Goal: Transaction & Acquisition: Book appointment/travel/reservation

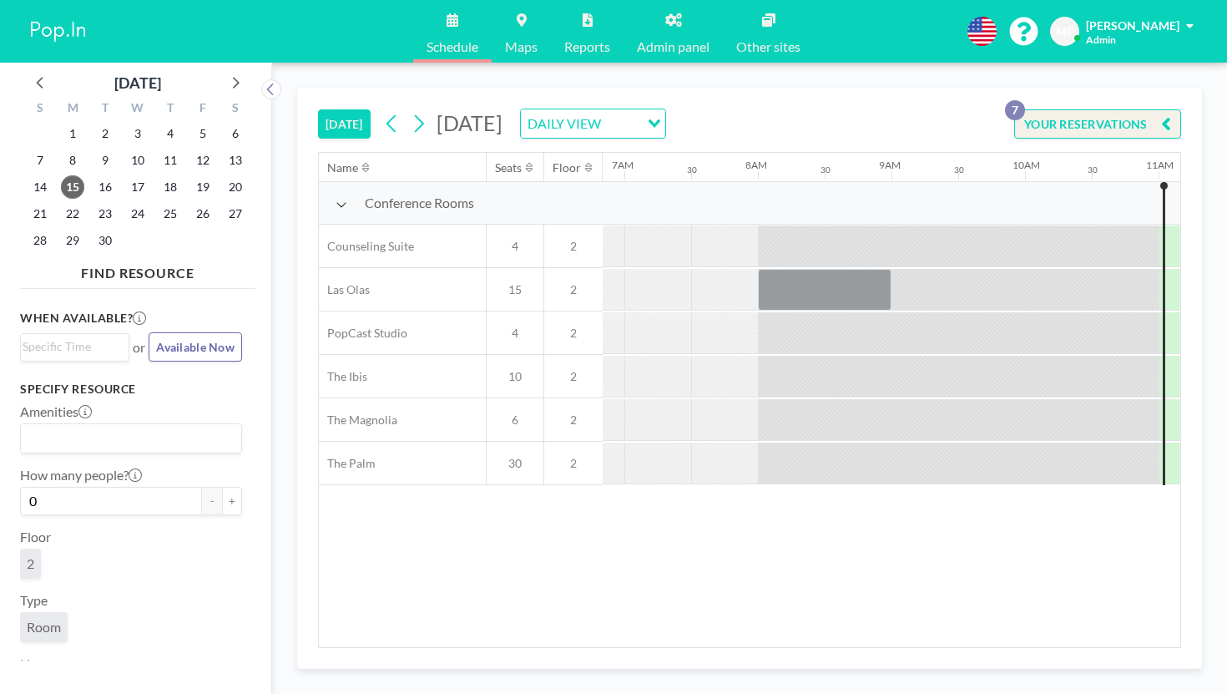
scroll to position [0, 923]
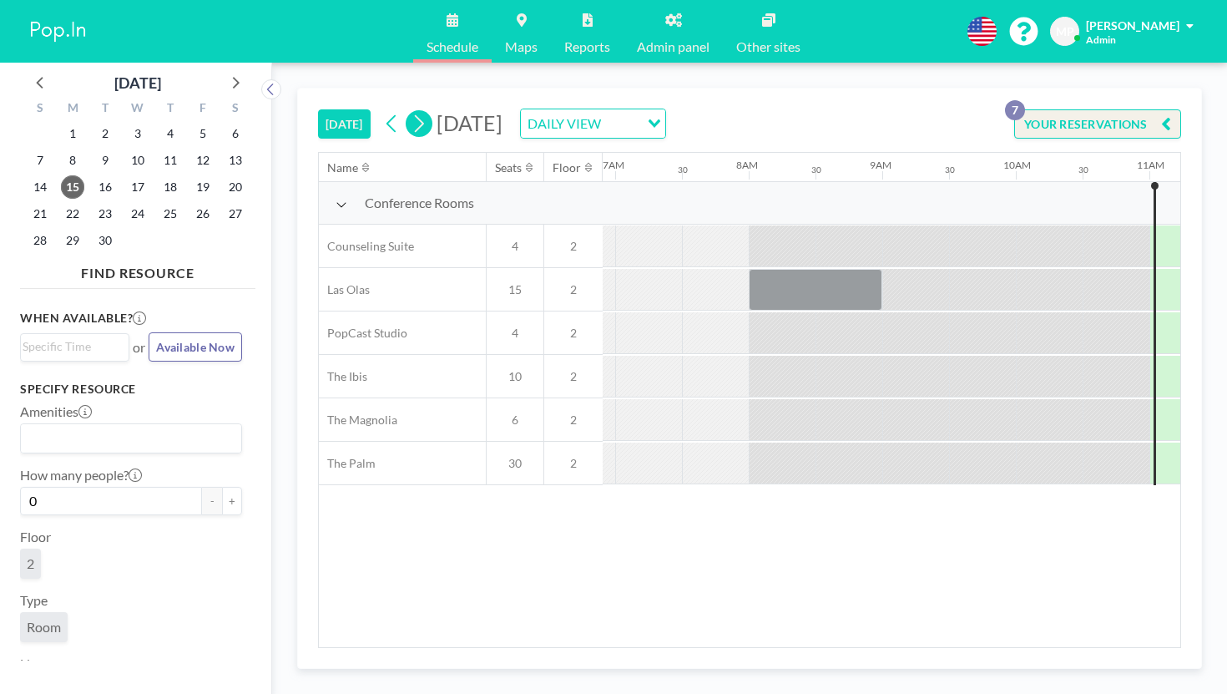
drag, startPoint x: 344, startPoint y: 104, endPoint x: 362, endPoint y: 149, distance: 49.5
click at [415, 115] on icon at bounding box center [419, 124] width 9 height 18
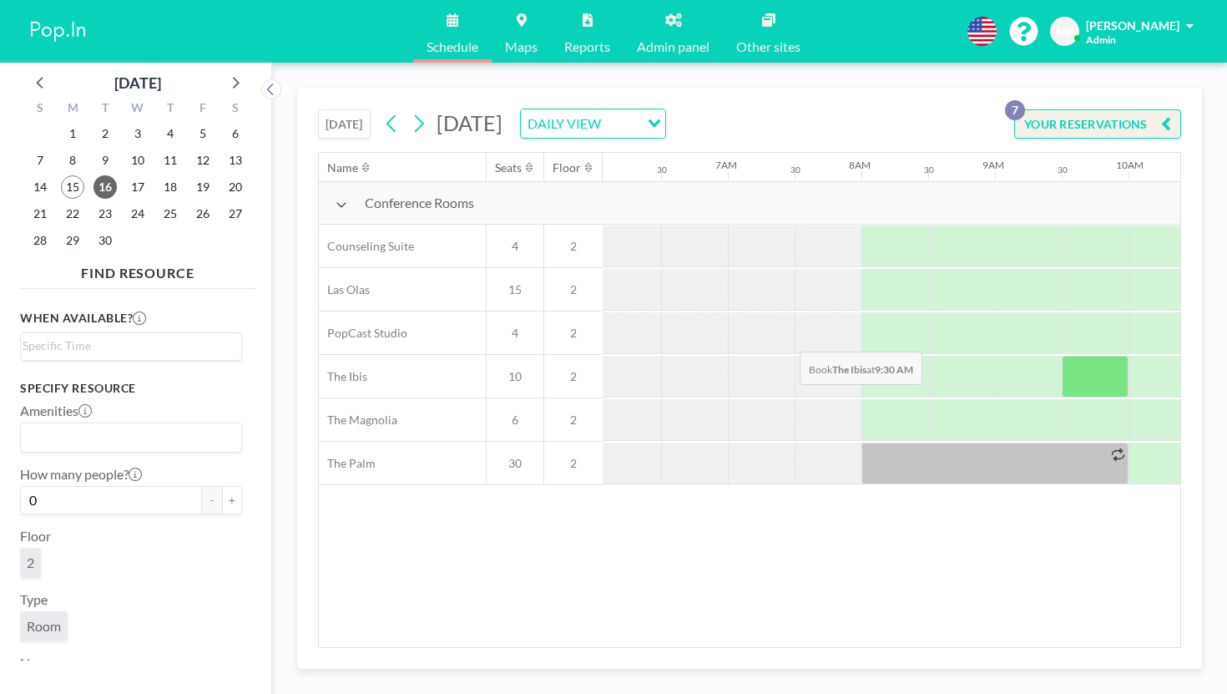
scroll to position [0, 814]
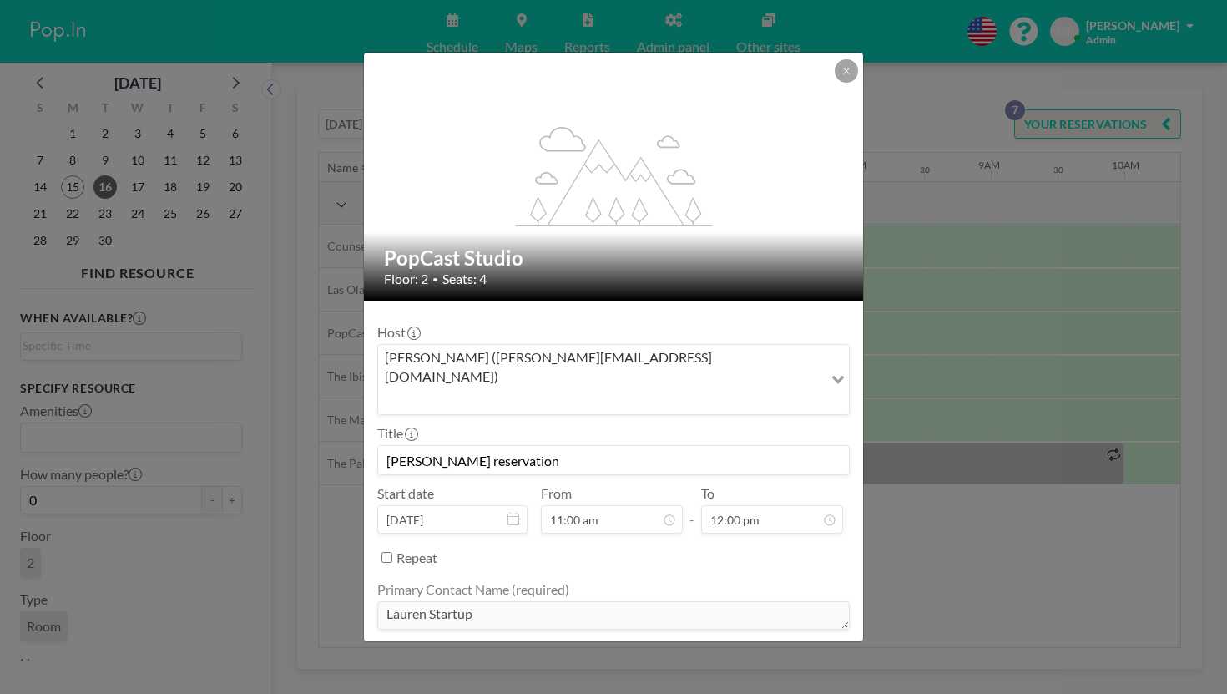
click at [918, 412] on div "flex-grow: 1.2; PopCast Studio Floor: 2 • Seats: 4 Host [PERSON_NAME] ([PERSON_…" at bounding box center [613, 347] width 1227 height 694
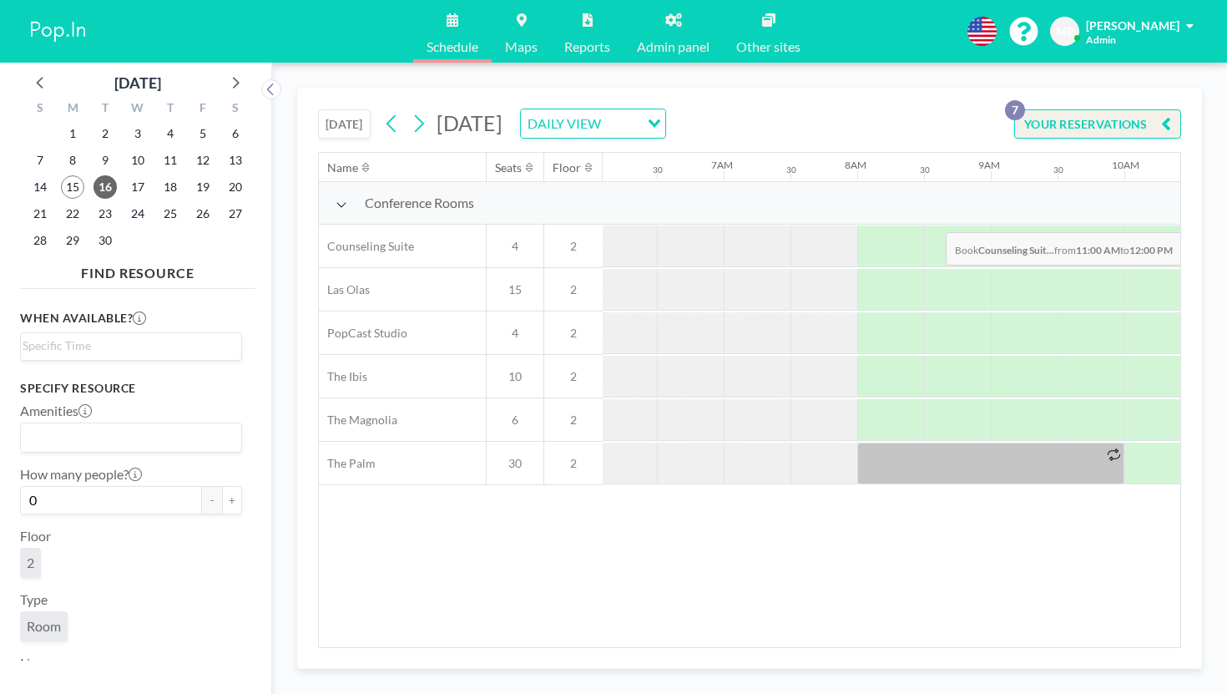
drag, startPoint x: 887, startPoint y: 198, endPoint x: 941, endPoint y: 193, distance: 54.5
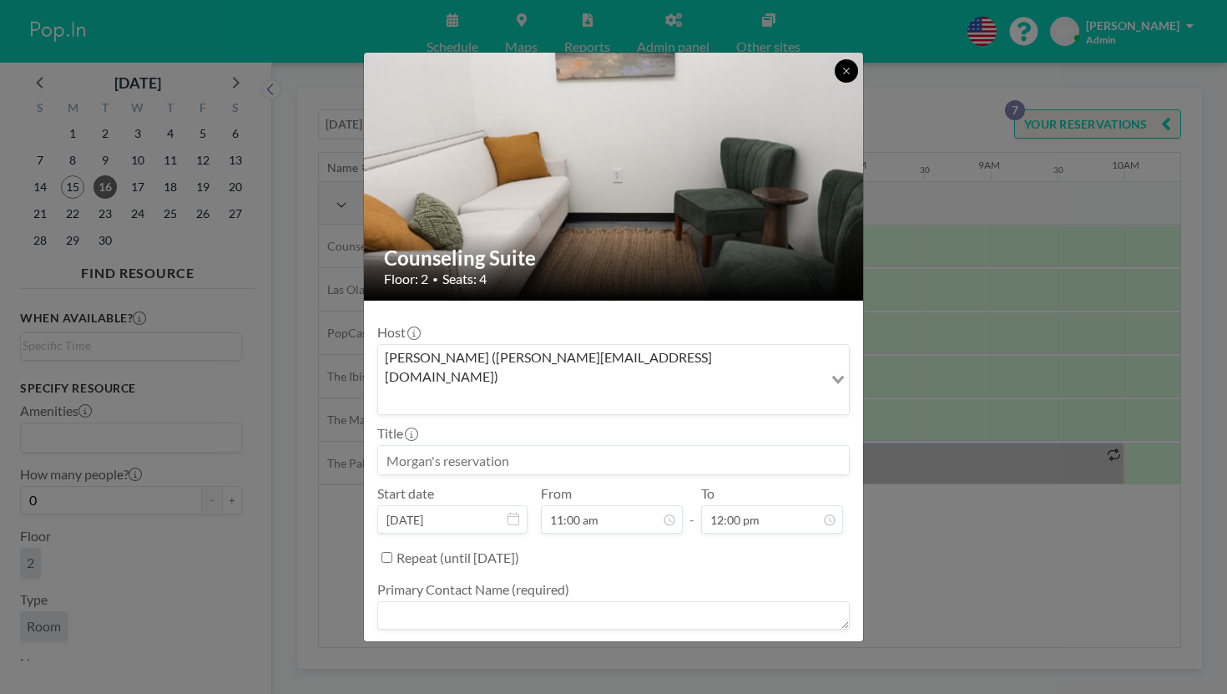
click at [835, 63] on button at bounding box center [846, 70] width 23 height 23
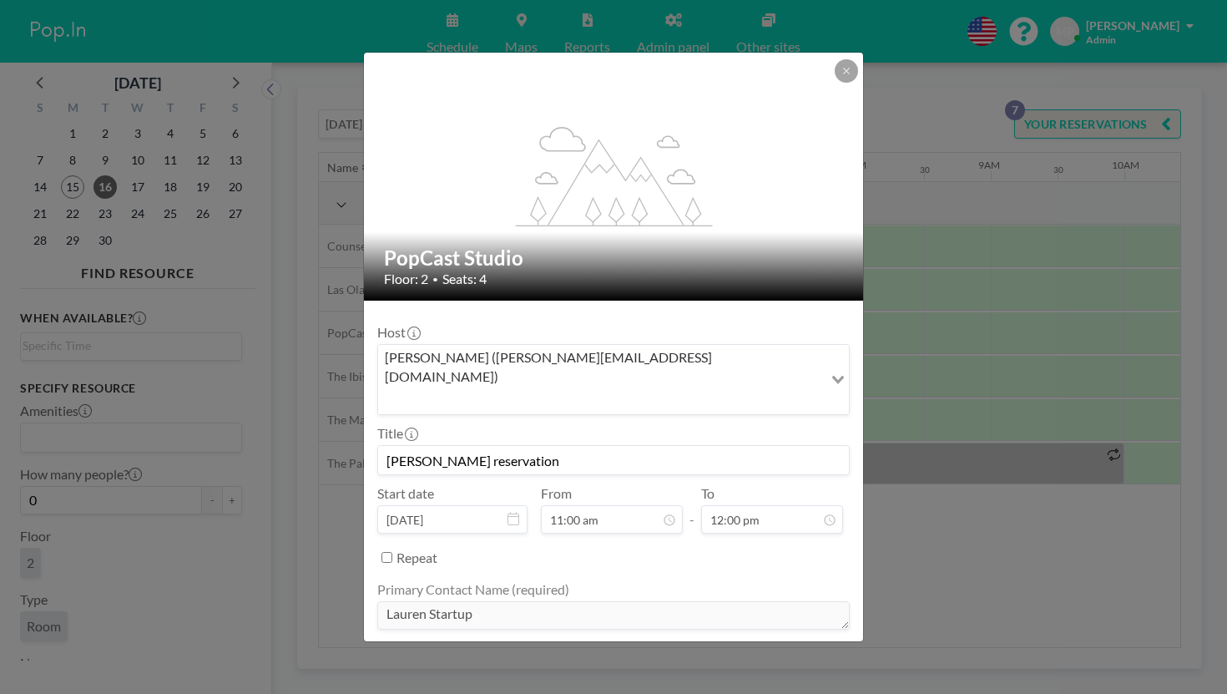
scroll to position [0, 0]
click at [898, 388] on div "flex-grow: 1.2; PopCast Studio Floor: 2 • Seats: 4 Host [PERSON_NAME] ([PERSON_…" at bounding box center [613, 347] width 1227 height 694
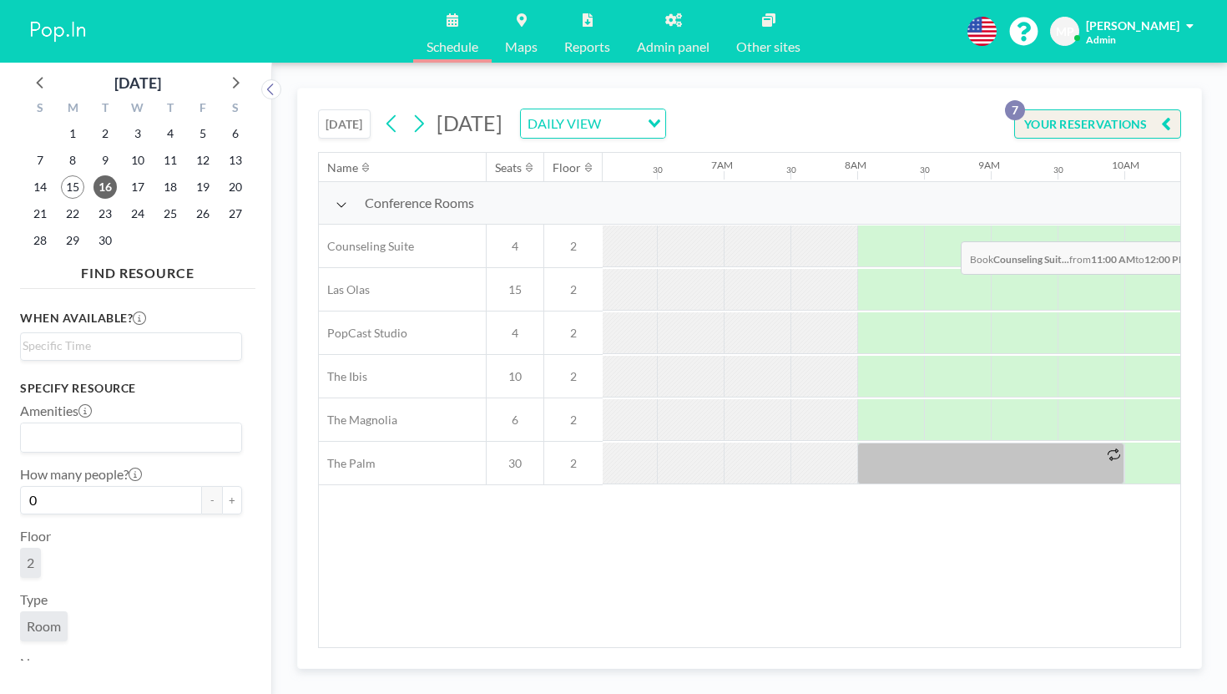
drag, startPoint x: 898, startPoint y: 205, endPoint x: 956, endPoint y: 202, distance: 57.7
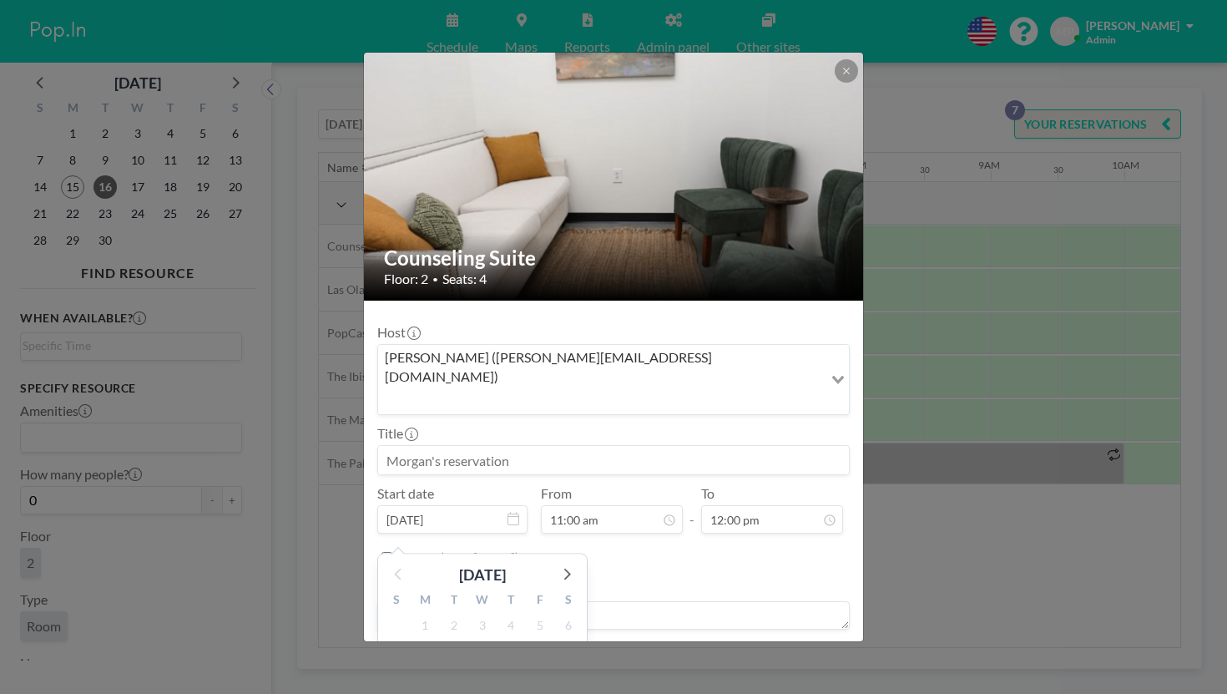
click at [498, 446] on input at bounding box center [613, 460] width 471 height 28
type input "LAUREN STARTUP"
click at [579, 601] on textarea at bounding box center [613, 615] width 473 height 28
type textarea ";"
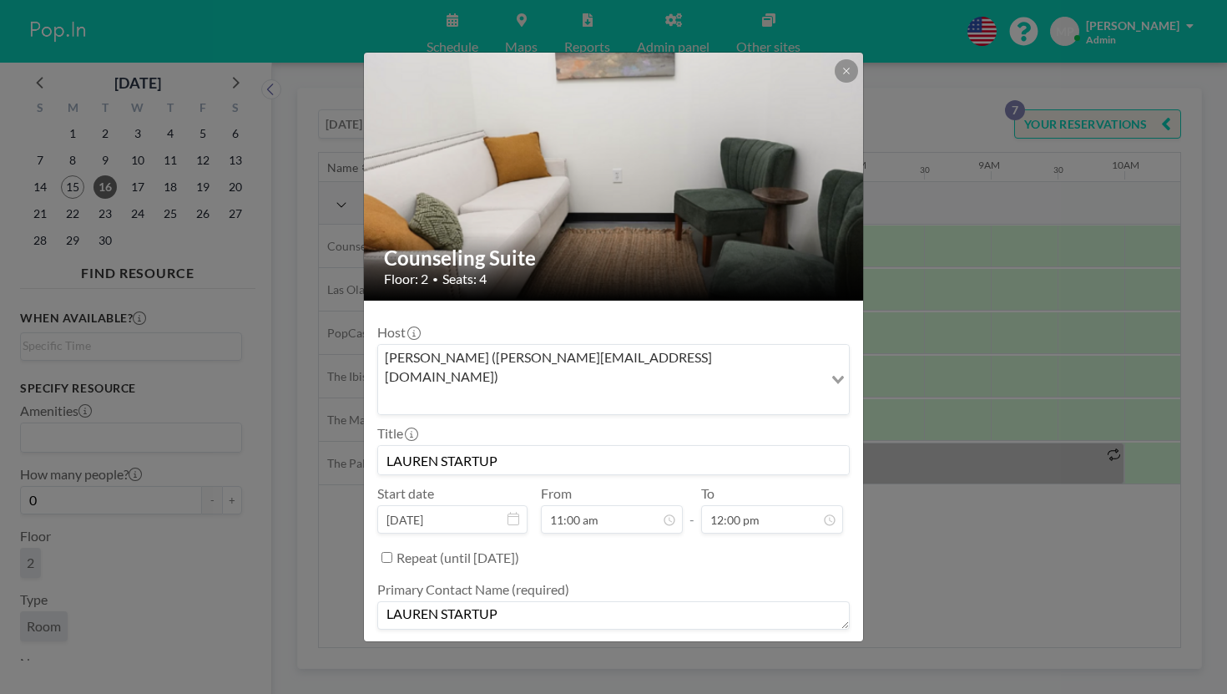
type textarea "LAUREN STARTUP"
click at [597, 663] on div at bounding box center [613, 679] width 473 height 32
click at [599, 663] on textarea at bounding box center [613, 677] width 473 height 28
type textarea "---"
type textarea "-"
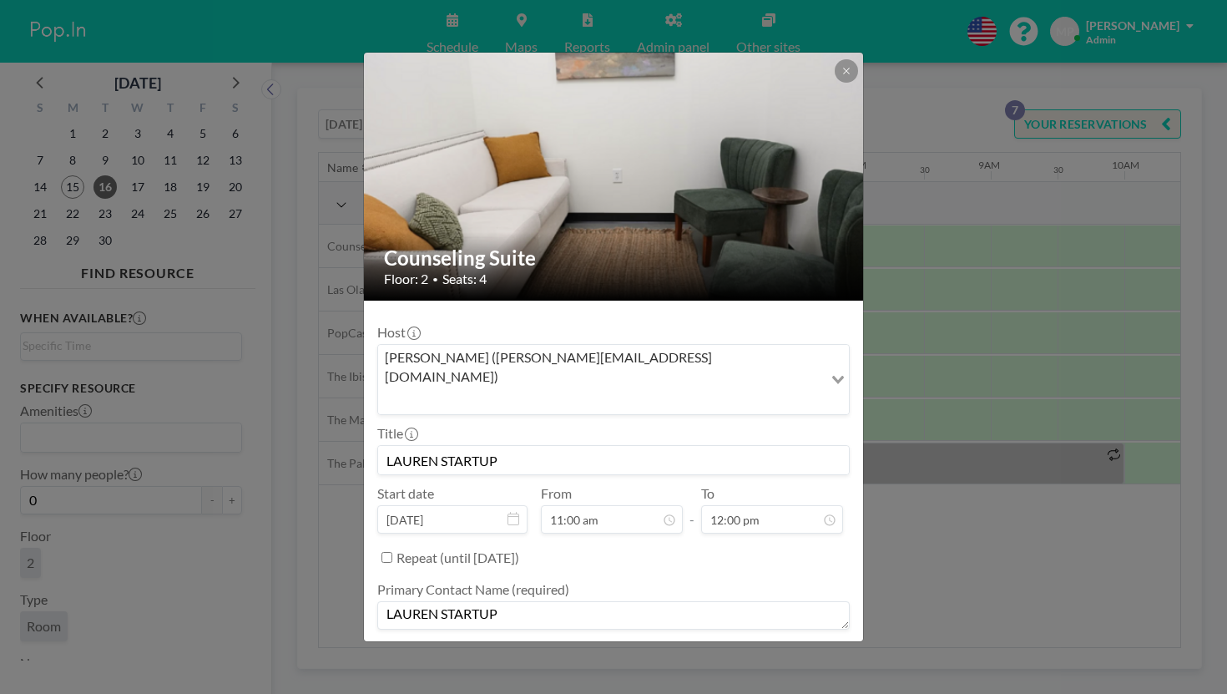
scroll to position [54, 0]
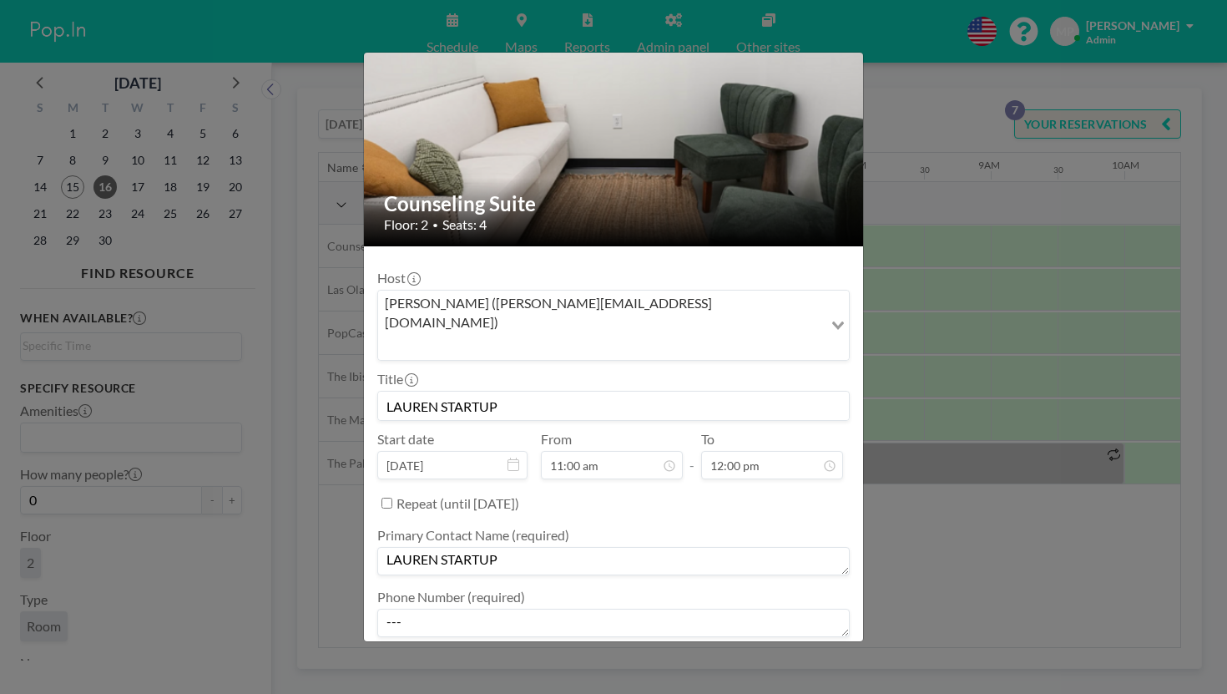
type textarea "-"
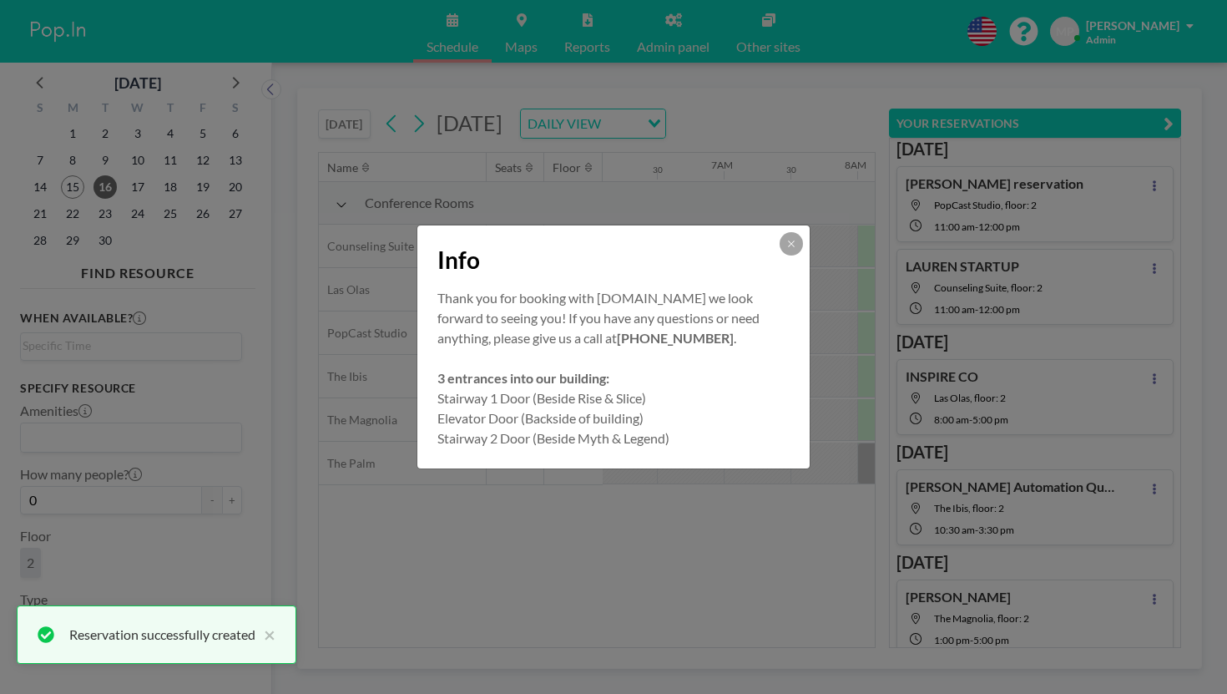
click at [918, 278] on div "Info Thank you for booking with [DOMAIN_NAME] we look forward to seeing you! If…" at bounding box center [613, 347] width 1227 height 694
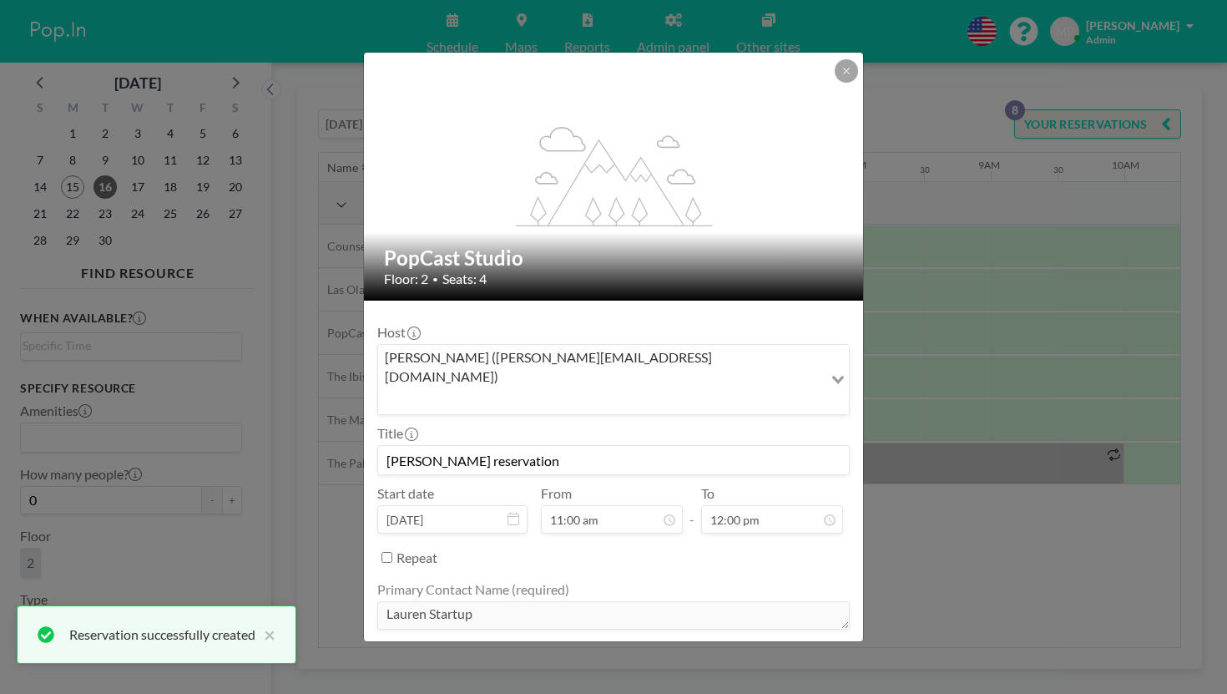
scroll to position [53, 0]
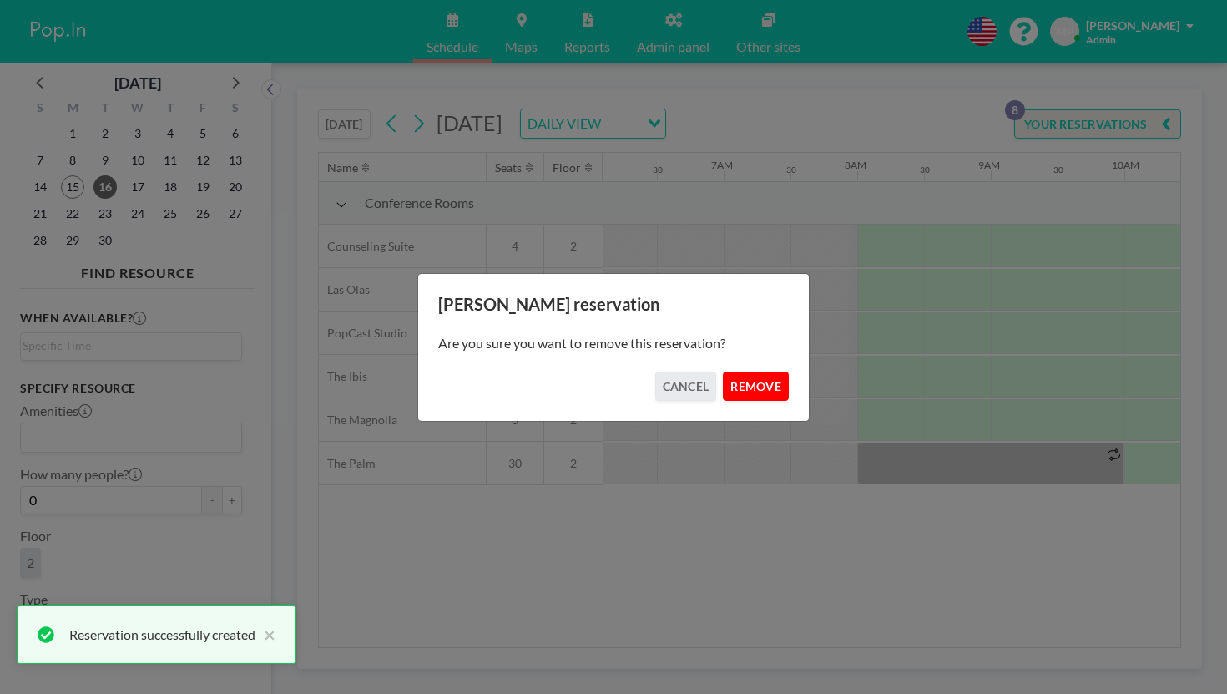
click at [725, 383] on button "REMOVE" at bounding box center [756, 386] width 66 height 29
